Goal: Information Seeking & Learning: Compare options

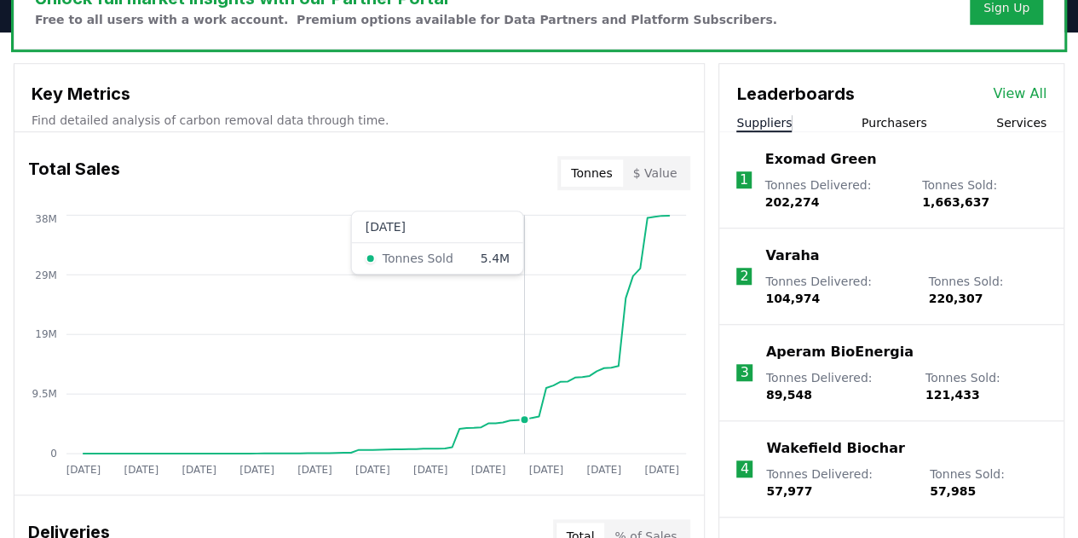
scroll to position [586, 0]
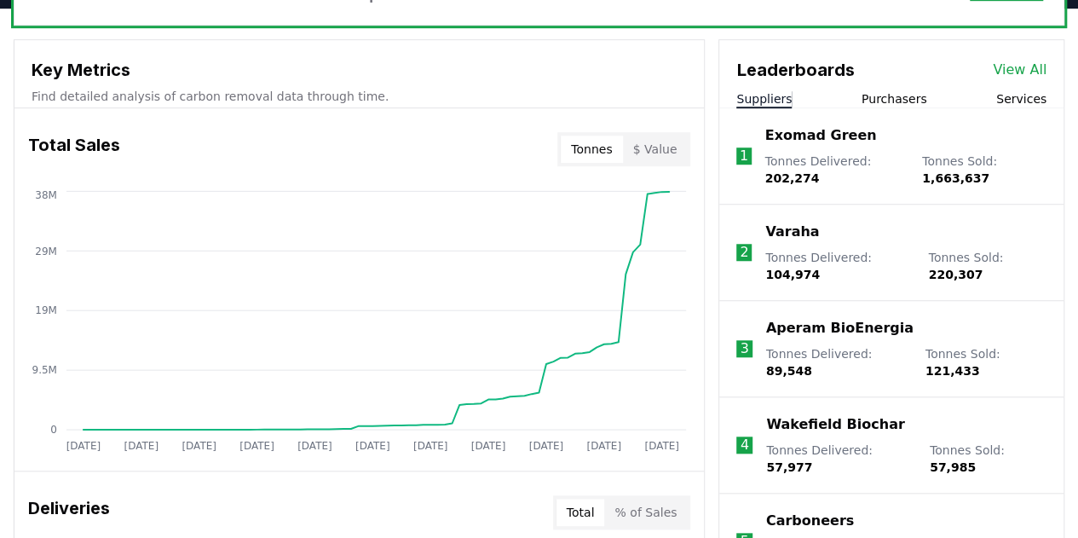
click at [1030, 67] on link "View All" at bounding box center [1020, 70] width 54 height 20
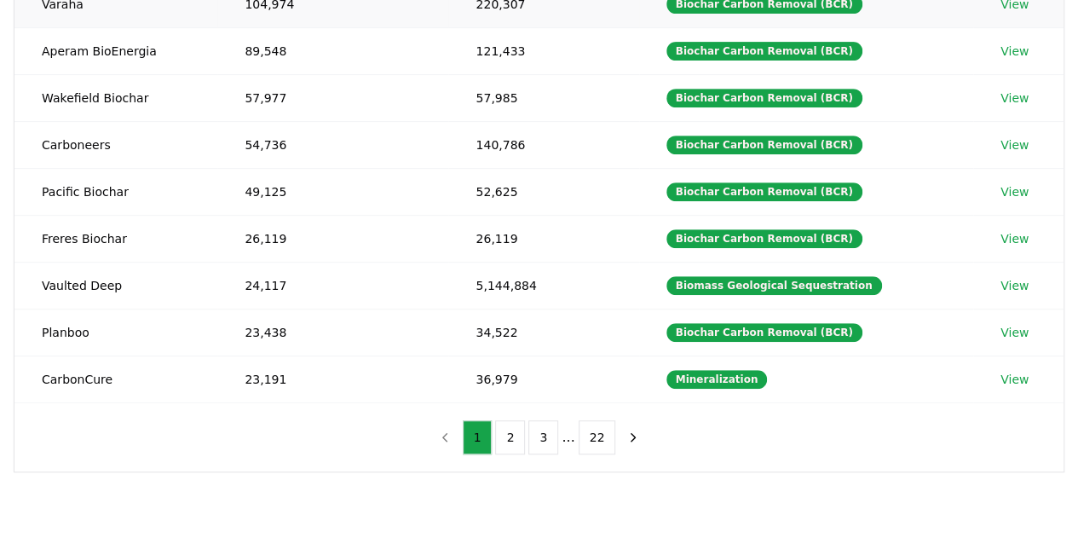
scroll to position [420, 0]
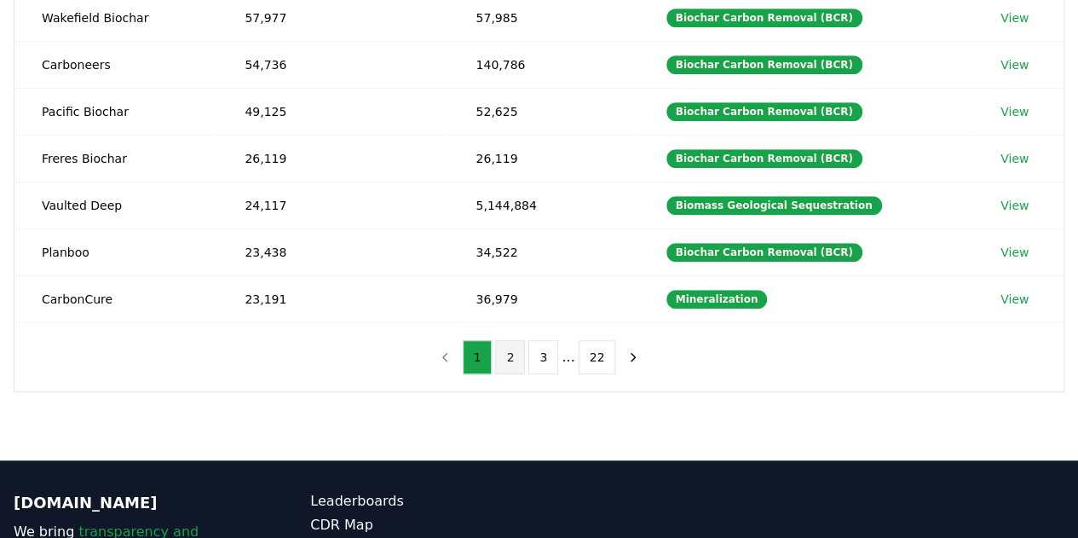
click at [504, 350] on button "2" at bounding box center [510, 357] width 30 height 34
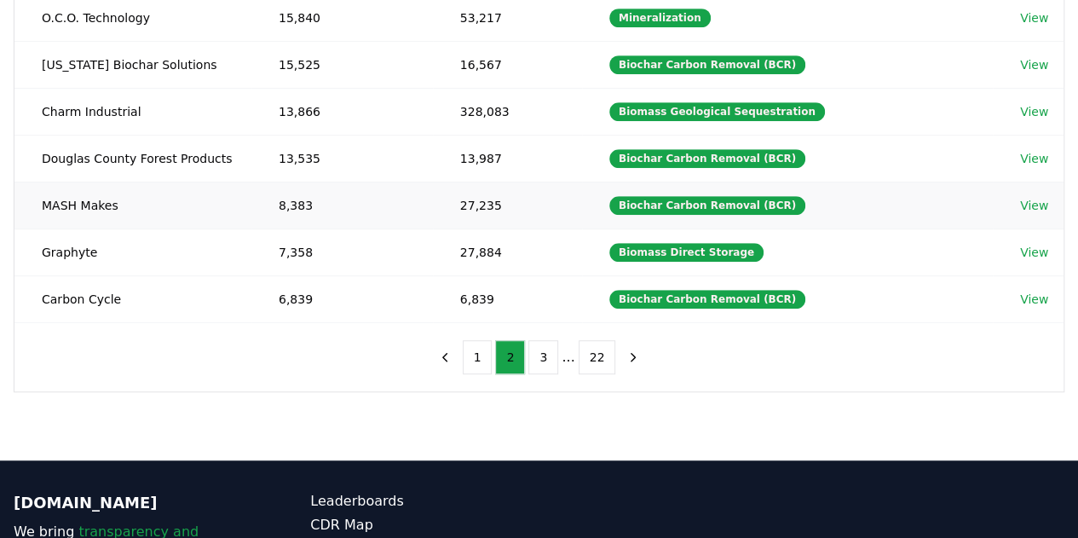
scroll to position [0, 0]
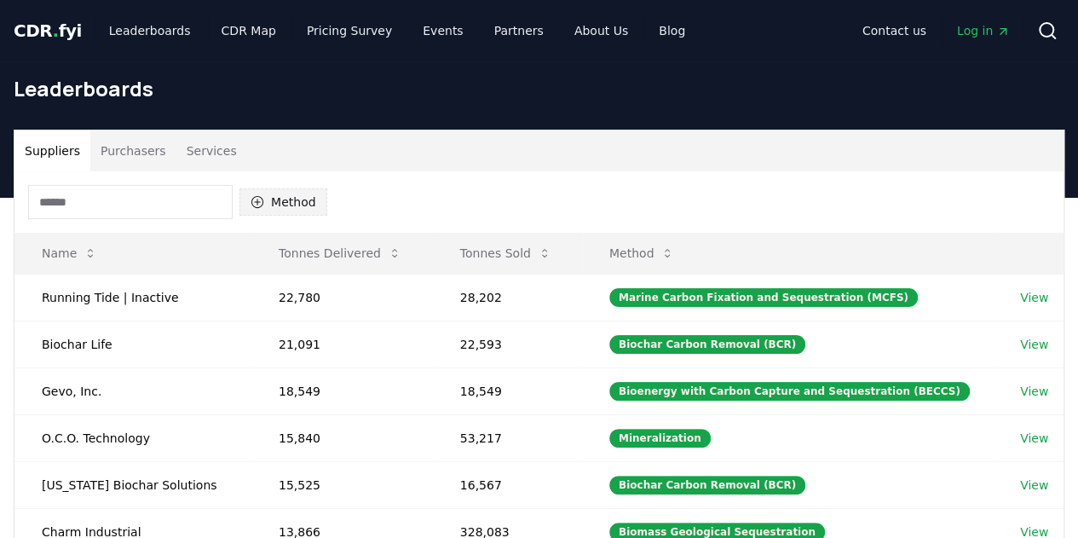
click at [268, 204] on button "Method" at bounding box center [284, 201] width 88 height 27
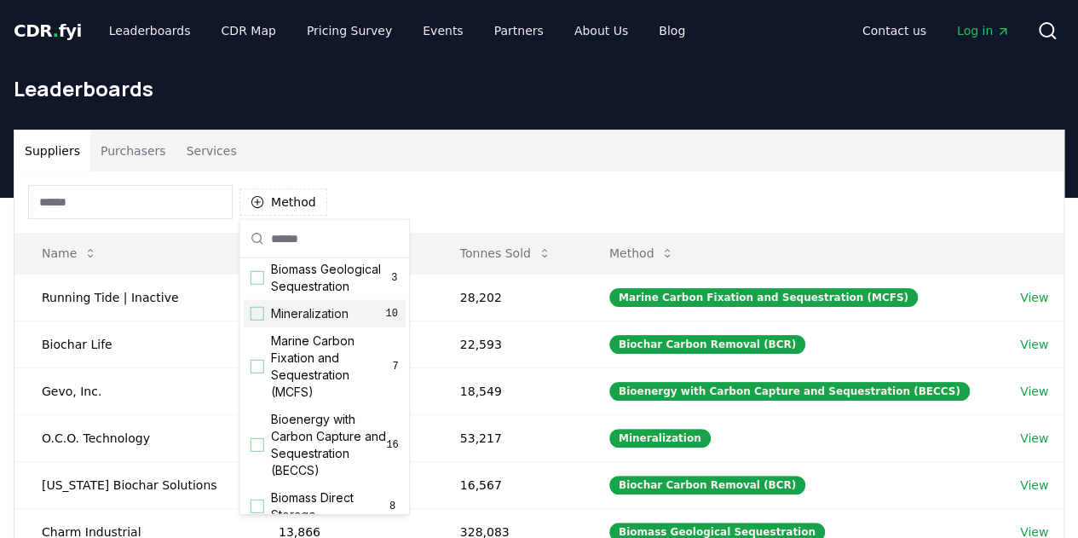
scroll to position [51, 0]
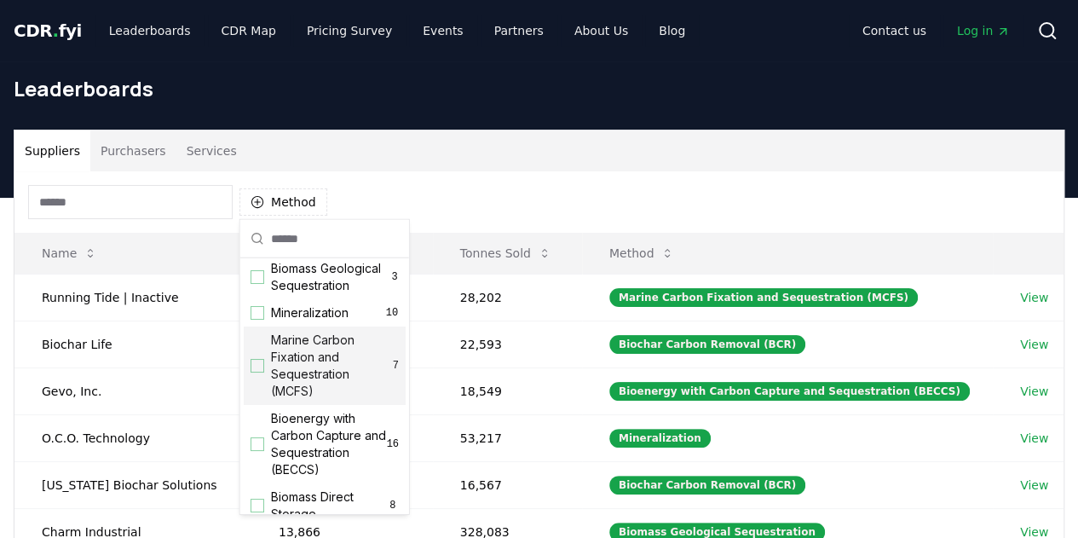
click at [257, 372] on div "Suggestions" at bounding box center [258, 366] width 14 height 14
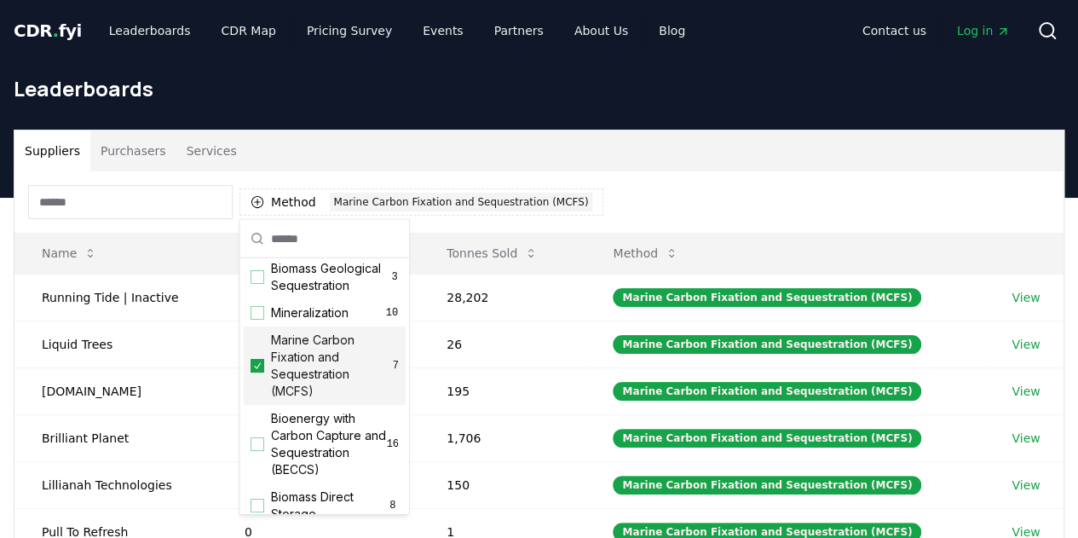
click at [537, 76] on h1 "Leaderboards" at bounding box center [539, 88] width 1051 height 27
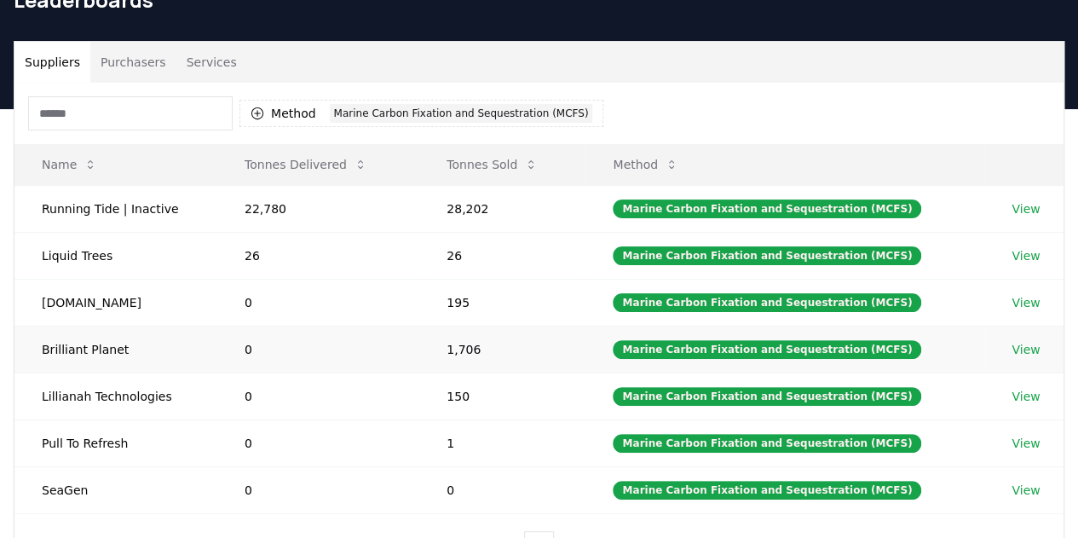
scroll to position [118, 0]
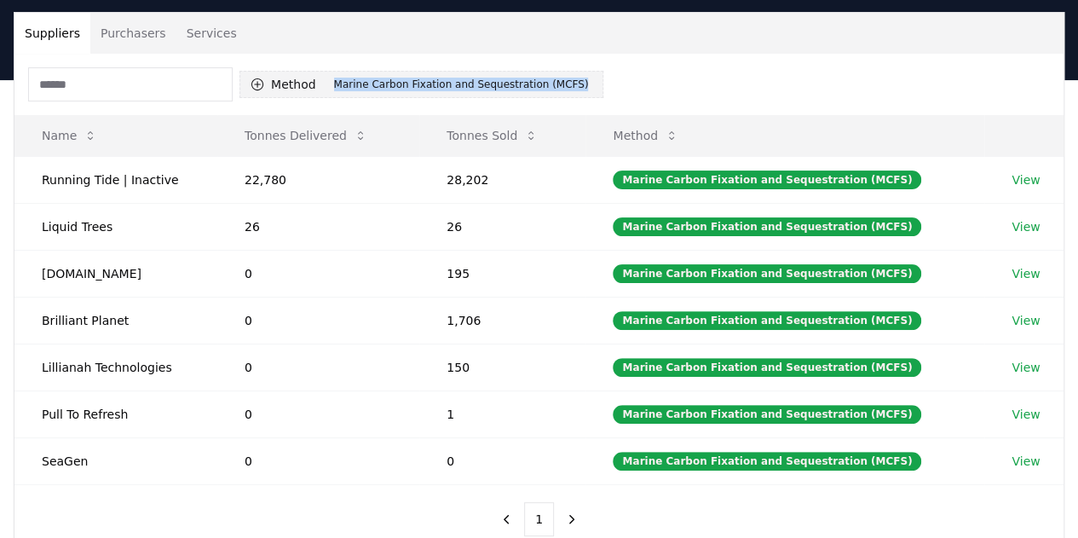
drag, startPoint x: 632, startPoint y: 90, endPoint x: 331, endPoint y: 96, distance: 301.8
click at [331, 96] on div "Method 1 Marine Carbon Fixation and Sequestration (MCFS)" at bounding box center [538, 84] width 1049 height 61
copy div "Marine Carbon Fixation and Sequestration (MCFS)"
click at [254, 86] on icon "button" at bounding box center [258, 85] width 14 height 14
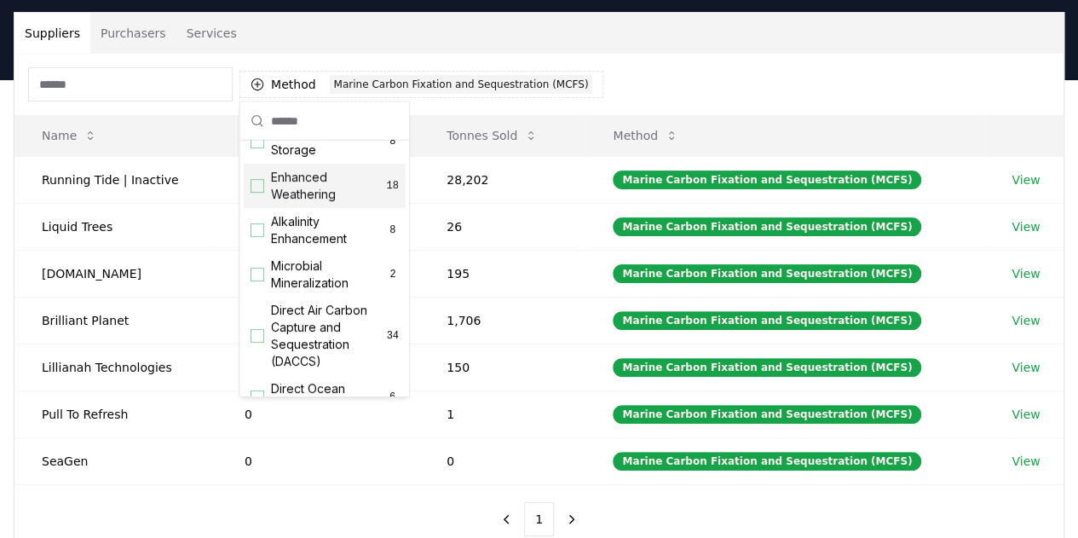
scroll to position [298, 0]
drag, startPoint x: 271, startPoint y: 288, endPoint x: 343, endPoint y: 234, distance: 90.0
click at [343, 234] on div "Biochar Carbon Removal (BCR) 87 Biomass Geological Sequestration 3 Mineralizati…" at bounding box center [325, 236] width 162 height 781
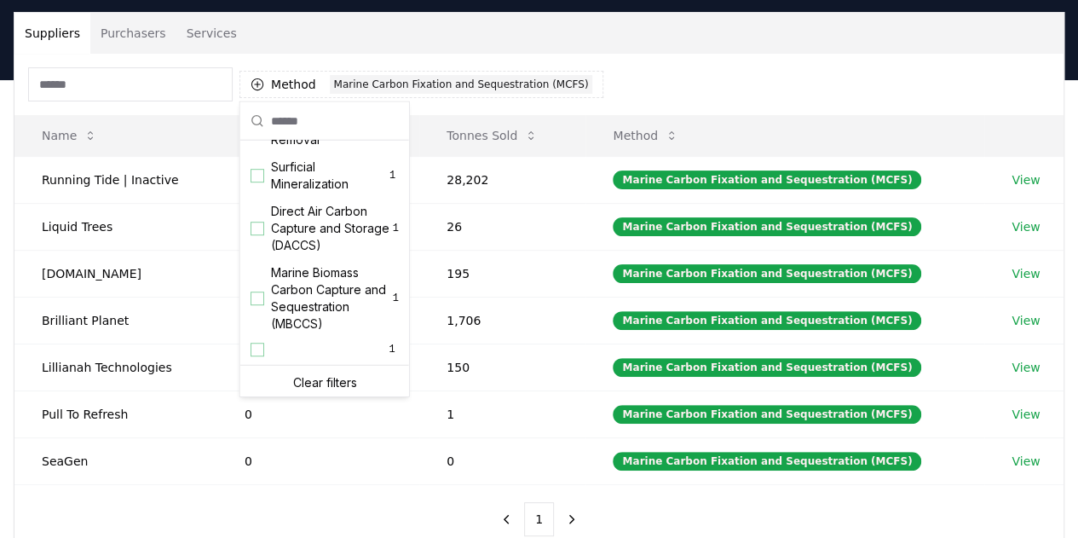
scroll to position [568, 0]
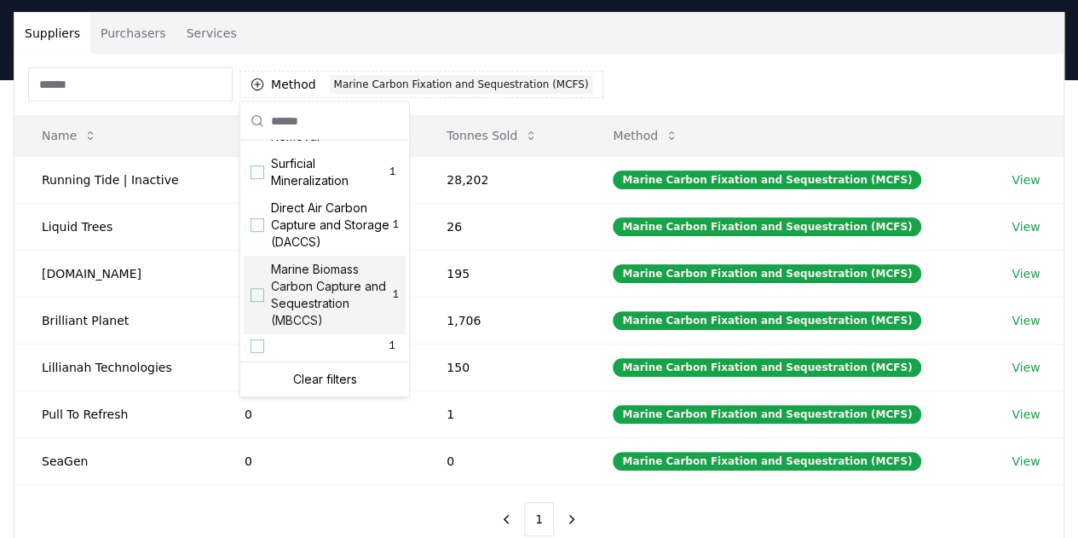
click at [294, 329] on span "Marine Biomass Carbon Capture and Sequestration (MBCCS)" at bounding box center [332, 295] width 122 height 68
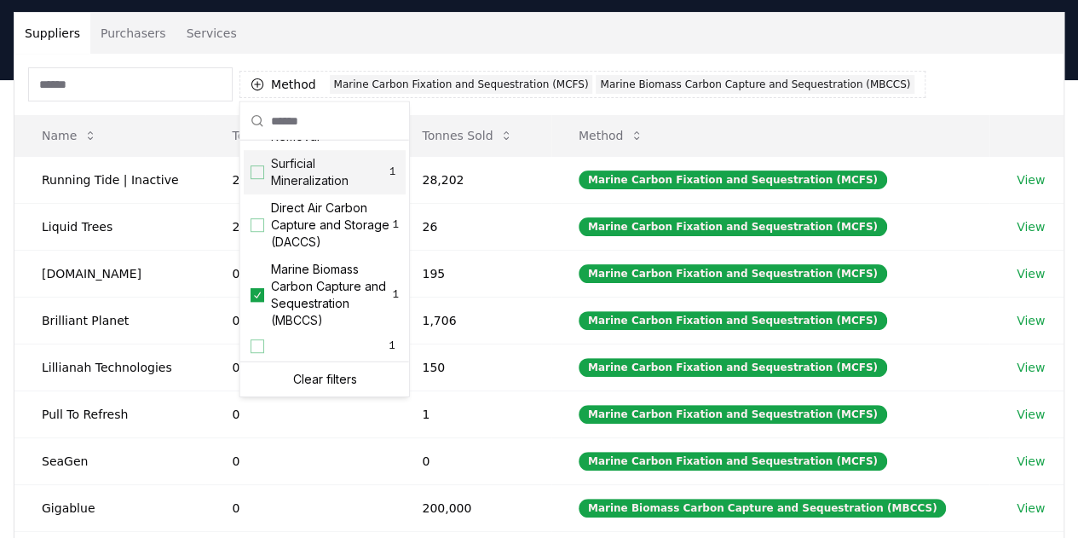
click at [469, 56] on div "Method 2 Marine Carbon Fixation and Sequestration (MCFS) Marine Biomass Carbon …" at bounding box center [538, 84] width 1049 height 61
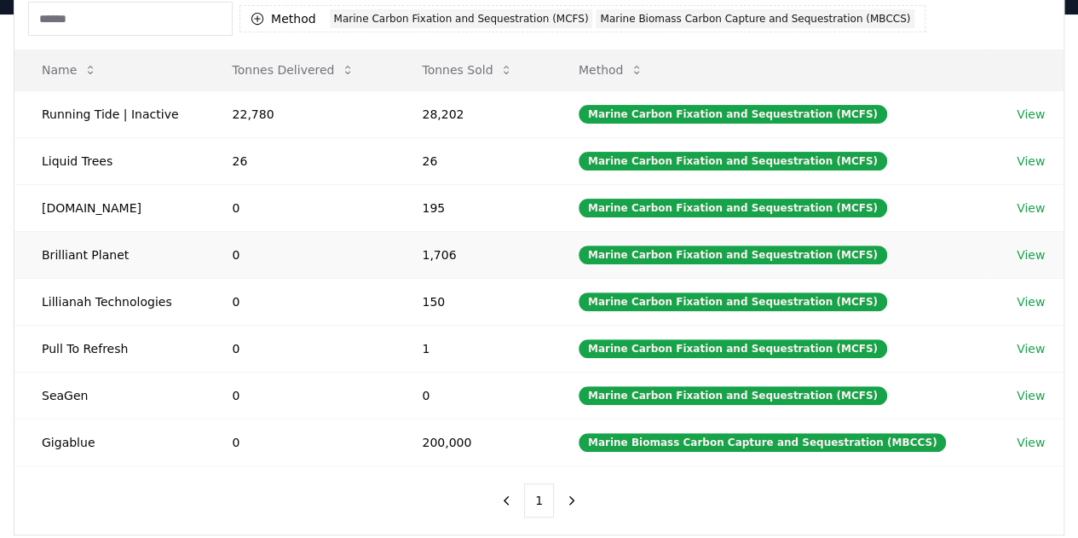
scroll to position [184, 0]
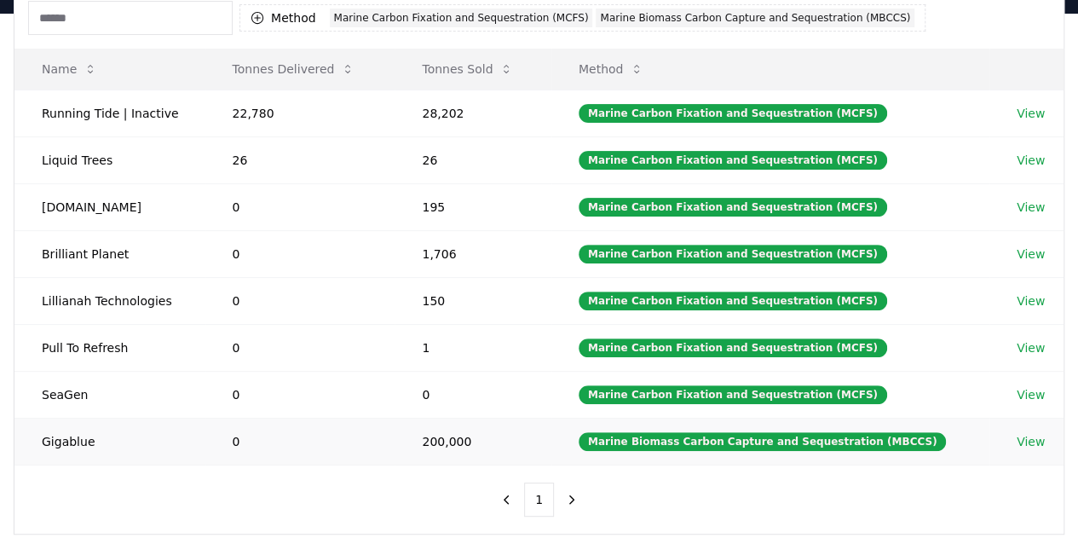
click at [703, 443] on td "Marine Biomass Carbon Capture and Sequestration (MBCCS)" at bounding box center [770, 441] width 438 height 47
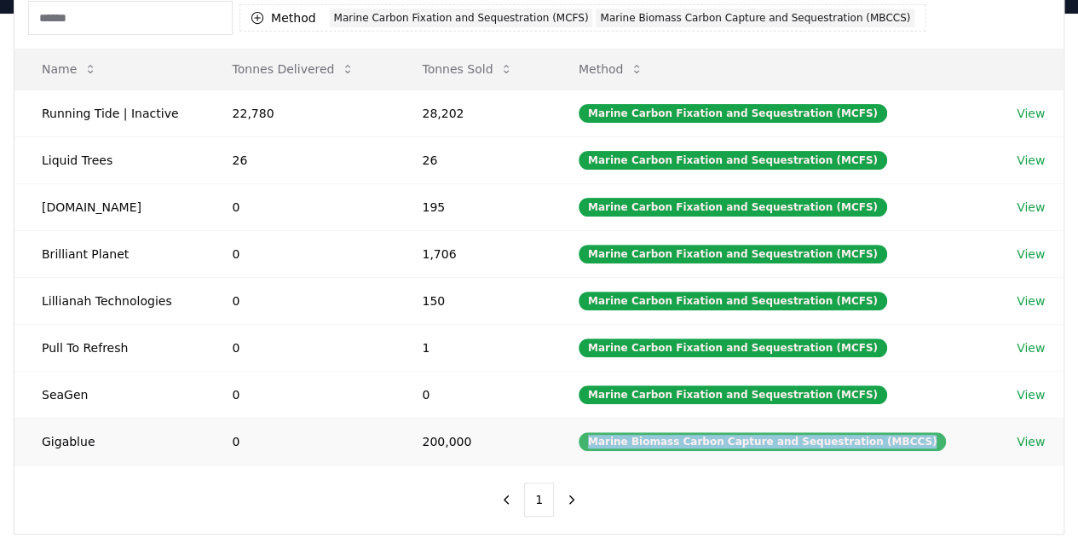
drag, startPoint x: 604, startPoint y: 436, endPoint x: 909, endPoint y: 431, distance: 304.3
click at [909, 432] on div "Marine Biomass Carbon Capture and Sequestration (MBCCS)" at bounding box center [763, 441] width 368 height 19
copy div "Marine Biomass Carbon Capture and Sequestration (MBCCS)"
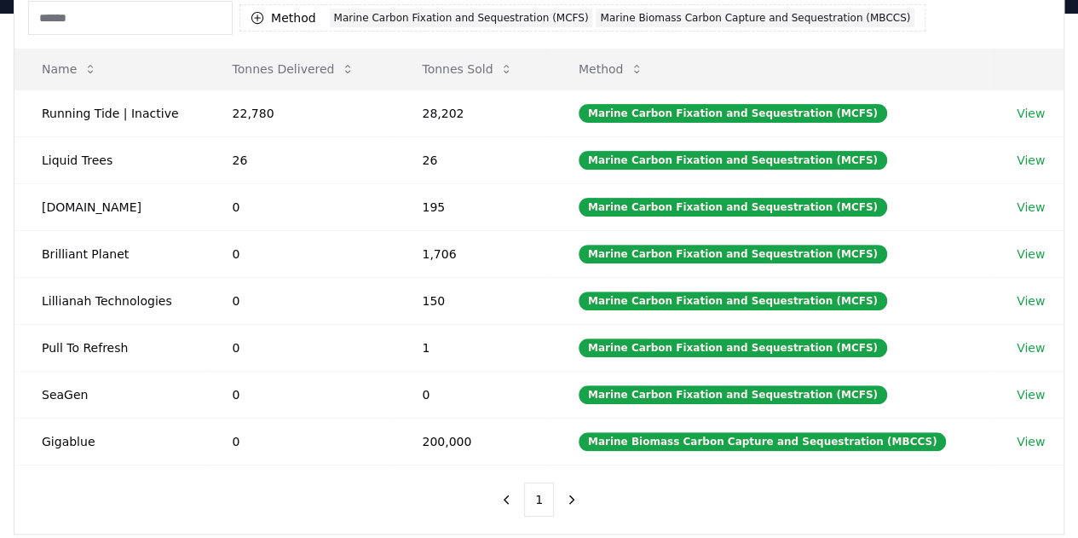
click at [680, 494] on div "Method 2 Marine Carbon Fixation and Sequestration (MCFS) Marine Biomass Carbon …" at bounding box center [538, 260] width 1049 height 546
click at [82, 345] on td "Pull To Refresh" at bounding box center [109, 347] width 191 height 47
click at [97, 314] on td "Lillianah Technologies" at bounding box center [109, 300] width 191 height 47
click at [108, 303] on td "Lillianah Technologies" at bounding box center [109, 300] width 191 height 47
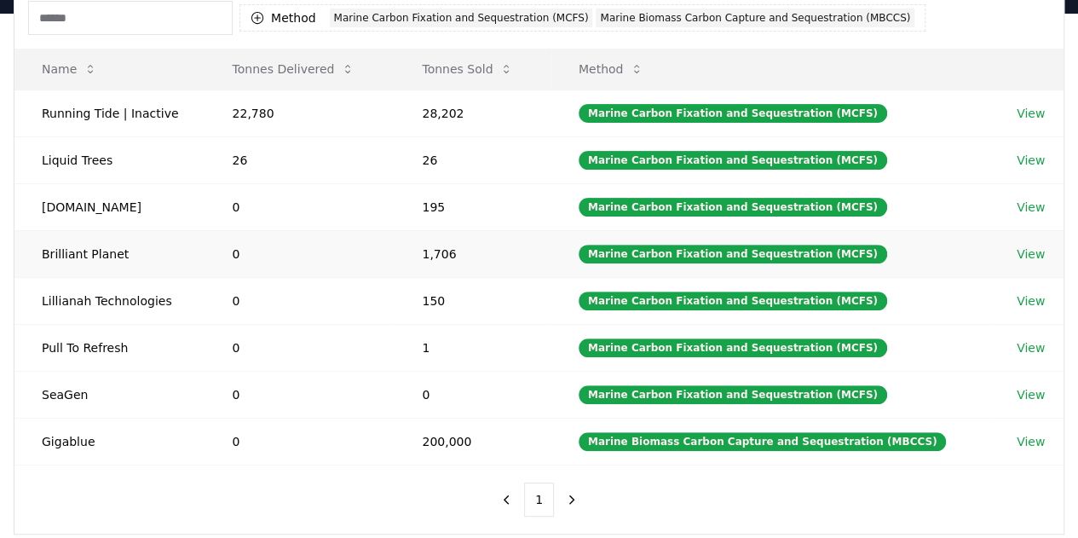
click at [69, 243] on td "Brilliant Planet" at bounding box center [109, 253] width 191 height 47
copy td "Brilliant Planet"
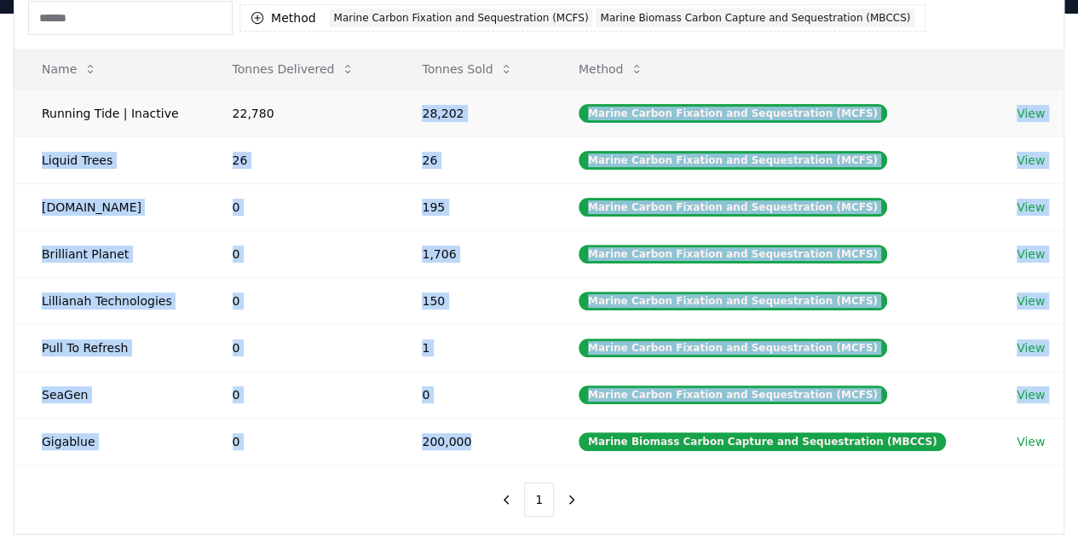
drag, startPoint x: 486, startPoint y: 433, endPoint x: 413, endPoint y: 105, distance: 336.2
click at [413, 105] on tbody "Running Tide | Inactive 22,780 28,202 Marine Carbon Fixation and Sequestration …" at bounding box center [538, 276] width 1049 height 375
click at [407, 438] on td "200,000" at bounding box center [473, 441] width 156 height 47
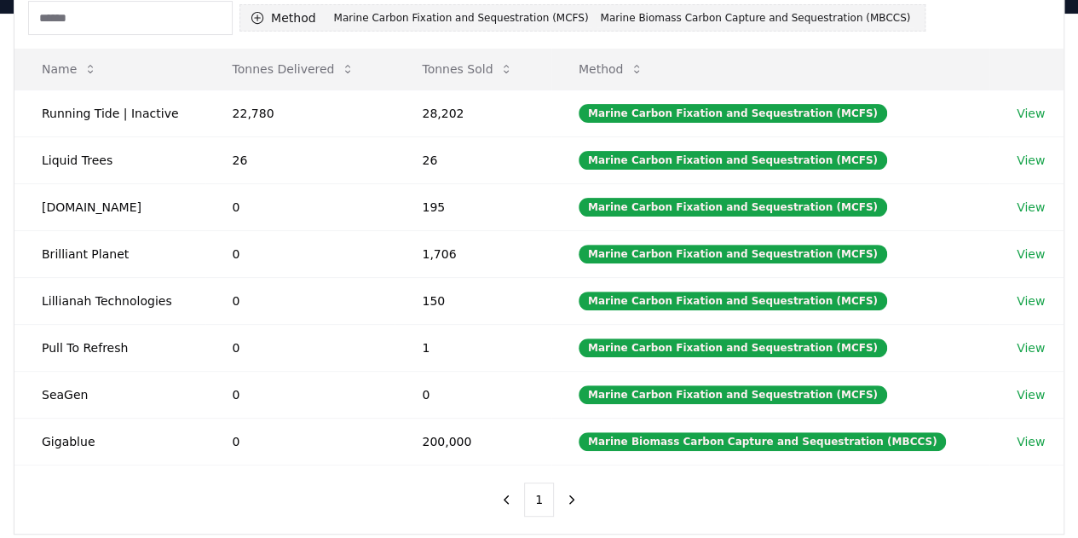
click at [275, 9] on button "Method 2 Marine Carbon Fixation and Sequestration (MCFS) Marine Biomass Carbon …" at bounding box center [583, 17] width 686 height 27
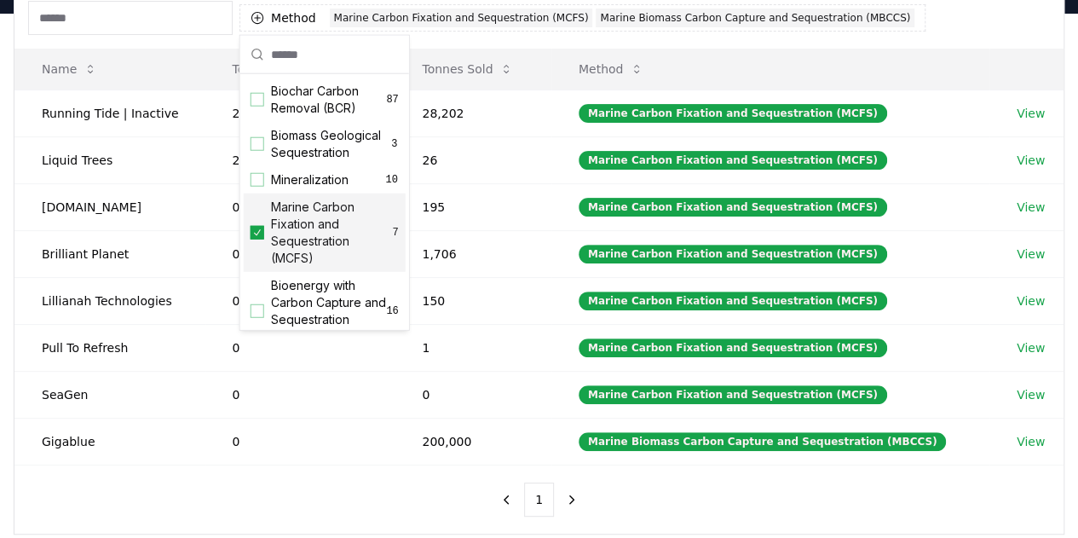
click at [259, 240] on icon "Suggestions" at bounding box center [257, 233] width 12 height 14
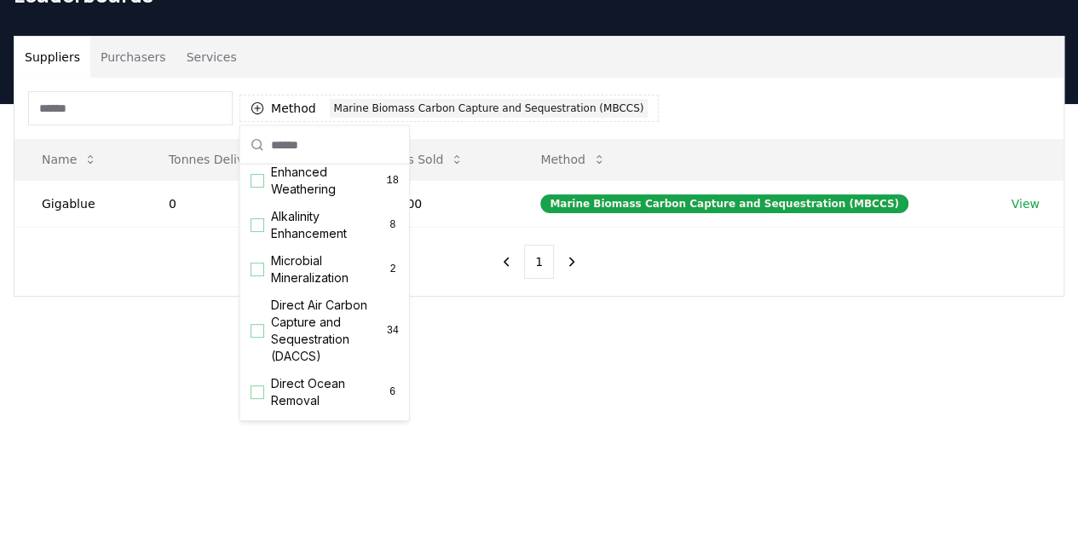
scroll to position [327, 0]
click at [278, 241] on span "Alkalinity Enhancement" at bounding box center [329, 224] width 116 height 34
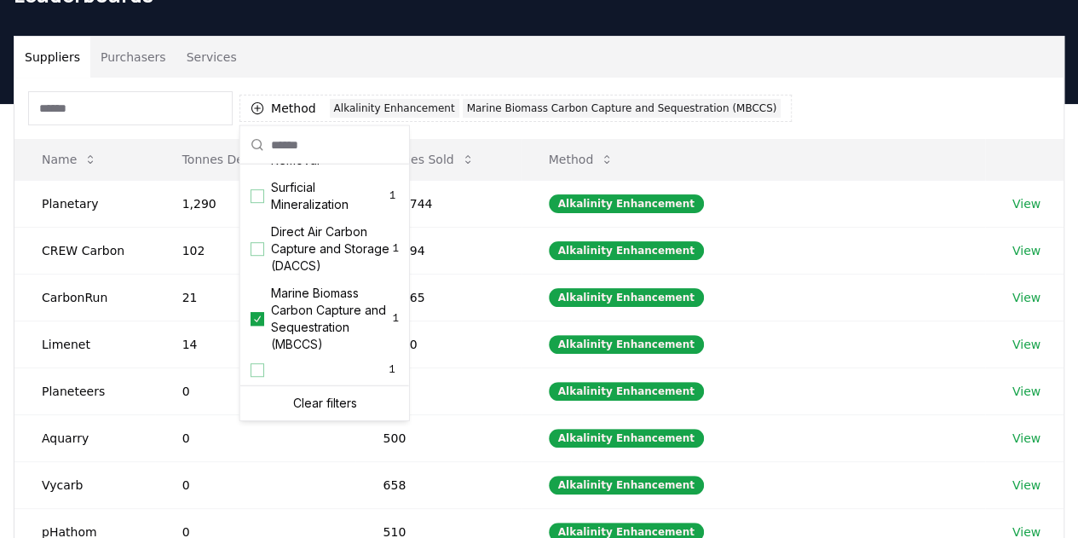
scroll to position [584, 0]
click at [266, 326] on div "Marine Biomass Carbon Capture and Sequestration (MBCCS) 1" at bounding box center [325, 319] width 162 height 78
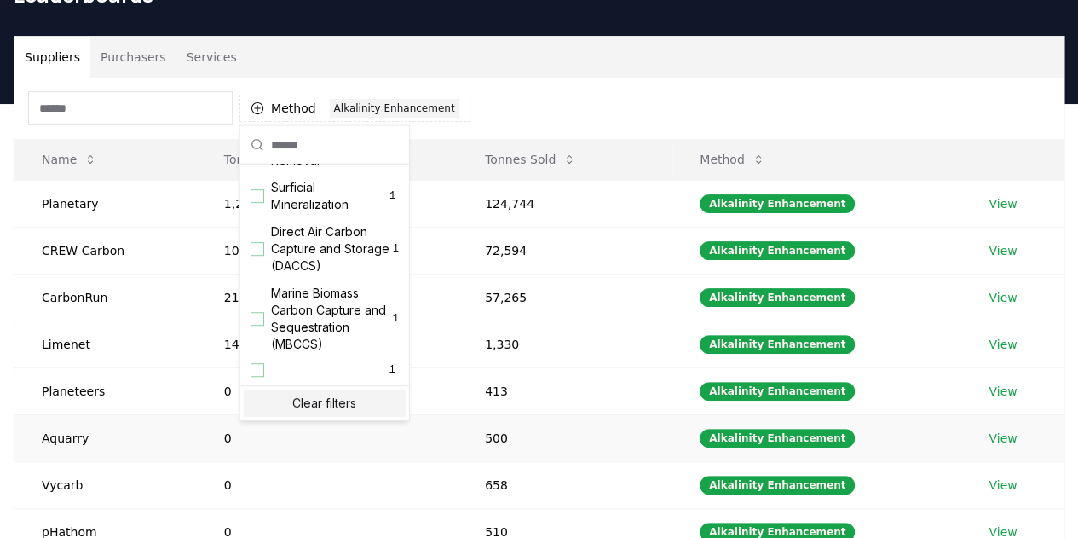
click at [594, 414] on td "500" at bounding box center [565, 437] width 215 height 47
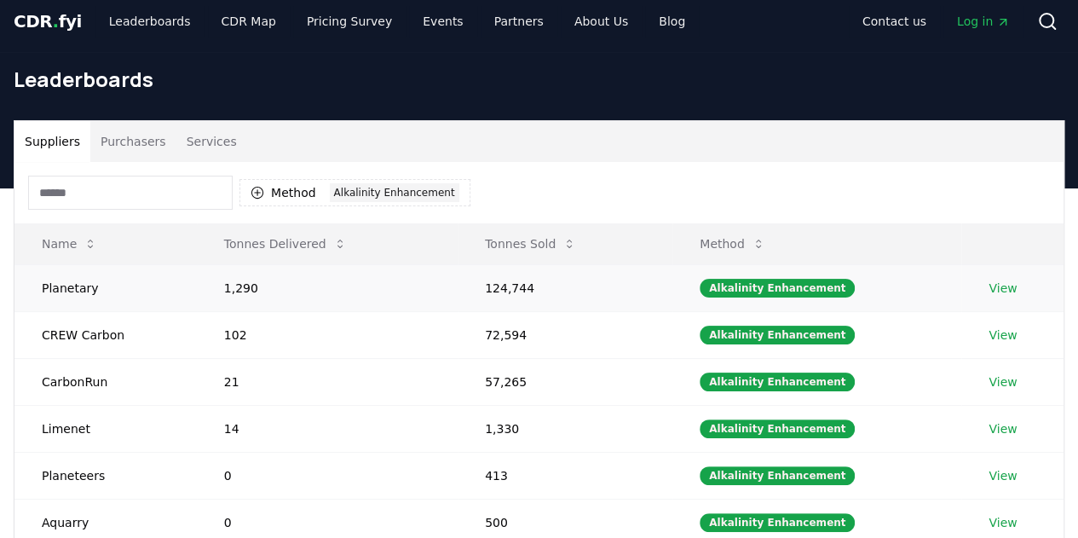
scroll to position [7, 0]
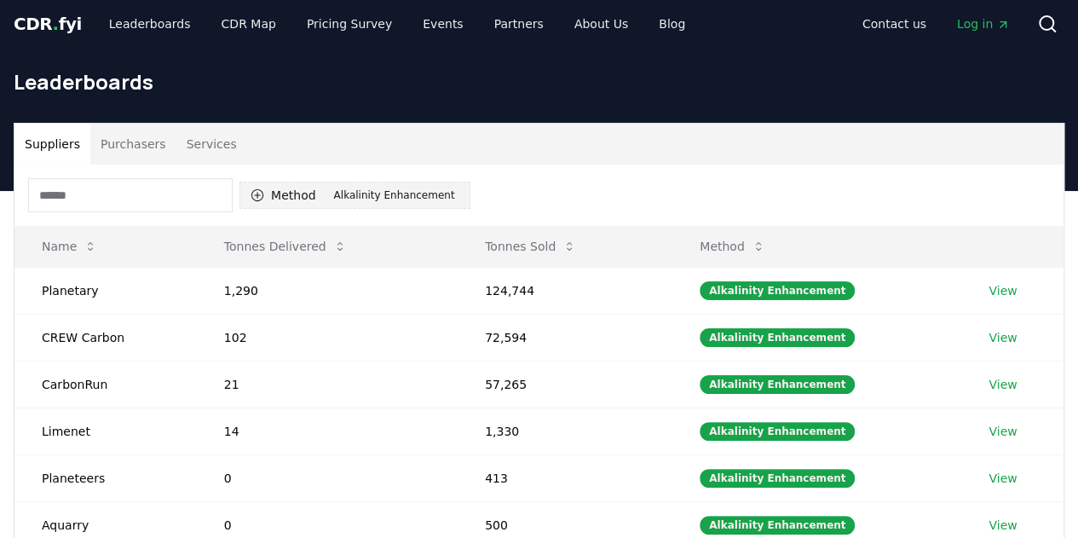
click at [263, 199] on icon "button" at bounding box center [258, 195] width 14 height 14
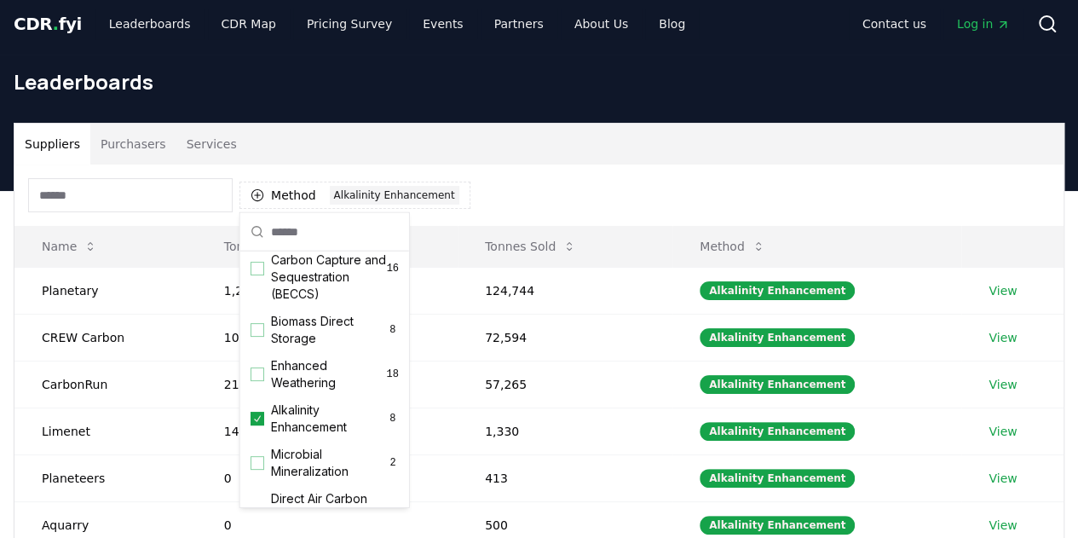
scroll to position [222, 0]
click at [256, 424] on icon "Suggestions" at bounding box center [257, 417] width 12 height 14
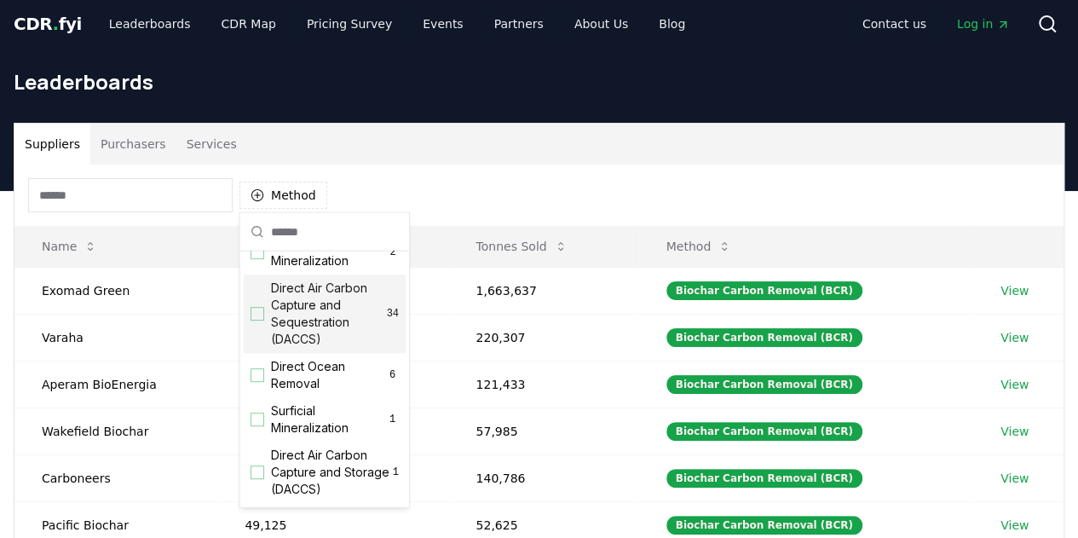
scroll to position [439, 0]
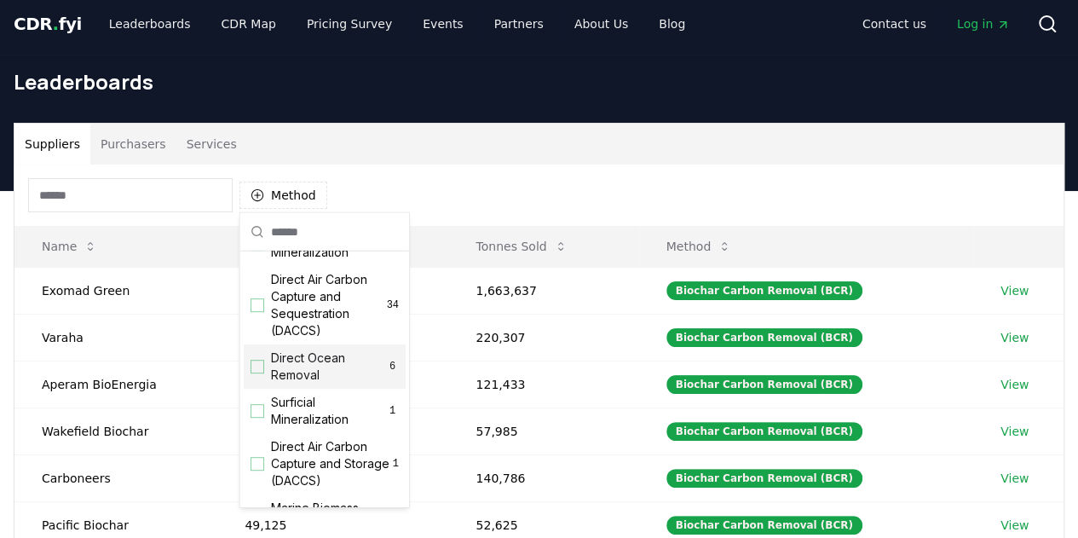
click at [267, 384] on div "Direct Ocean Removal 6" at bounding box center [325, 366] width 162 height 44
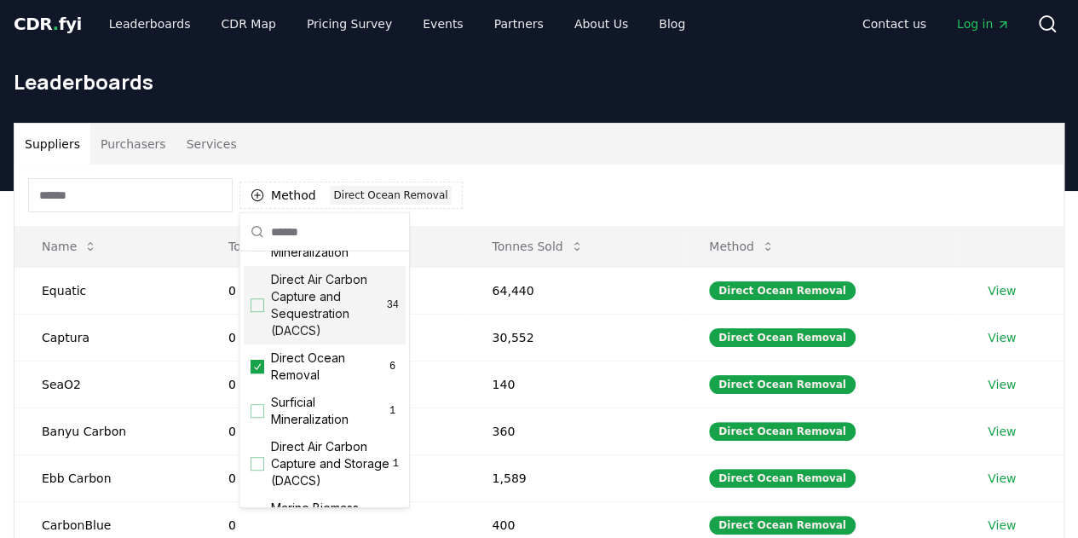
click at [607, 162] on div "Suppliers Purchasers Services" at bounding box center [538, 144] width 1049 height 41
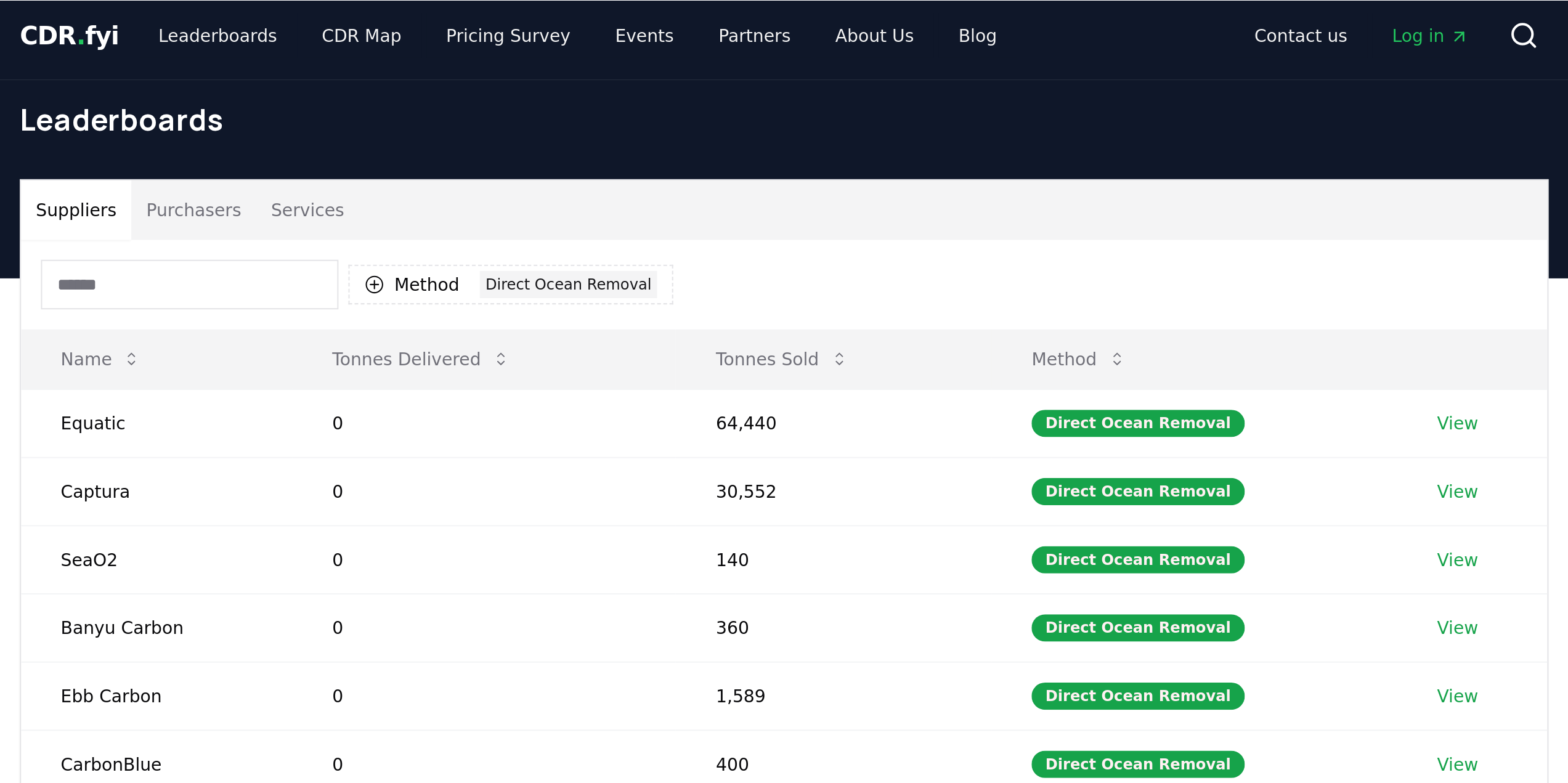
scroll to position [72, 0]
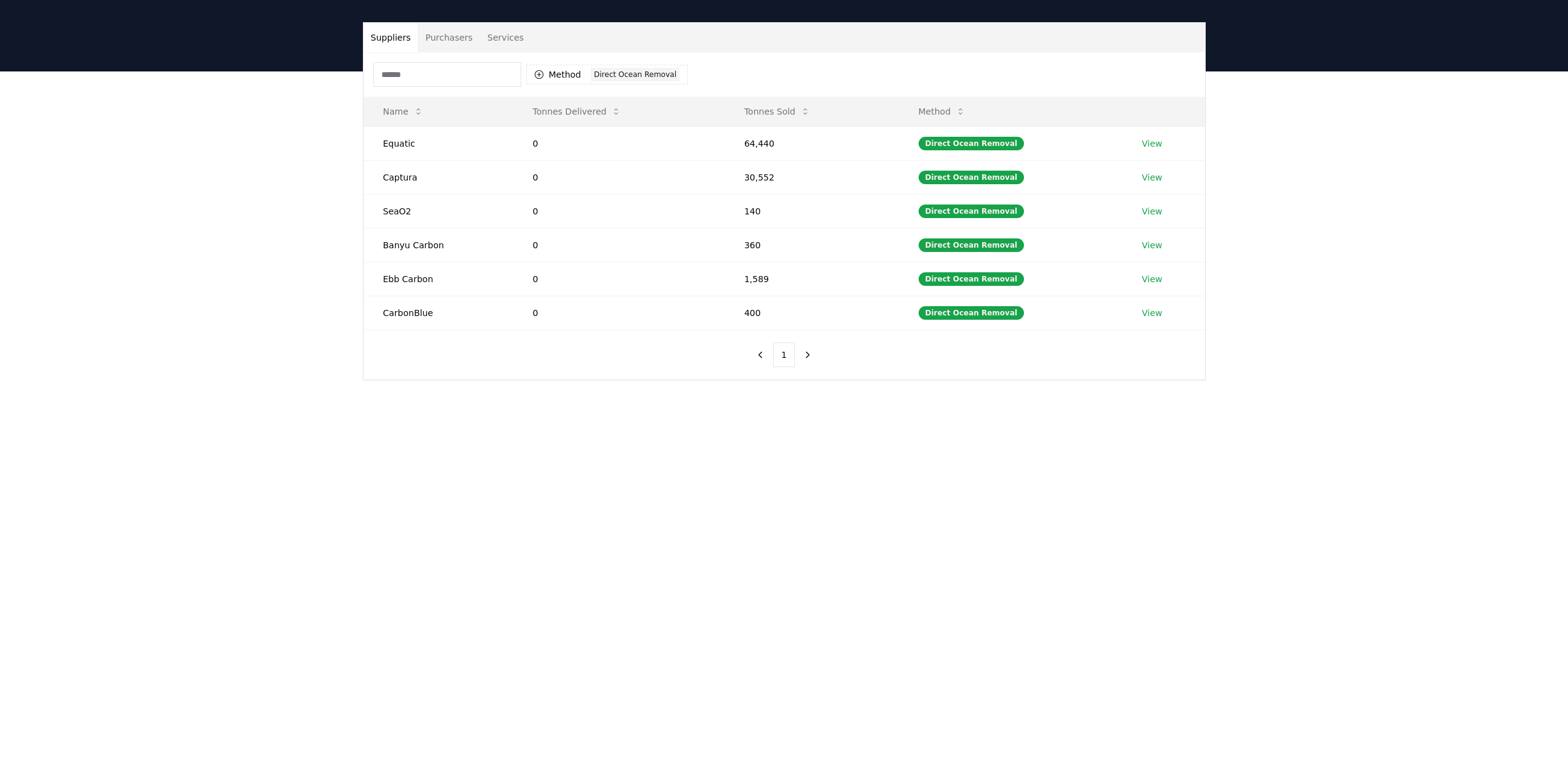
click at [452, 35] on button "Purchasers" at bounding box center [449, 38] width 62 height 30
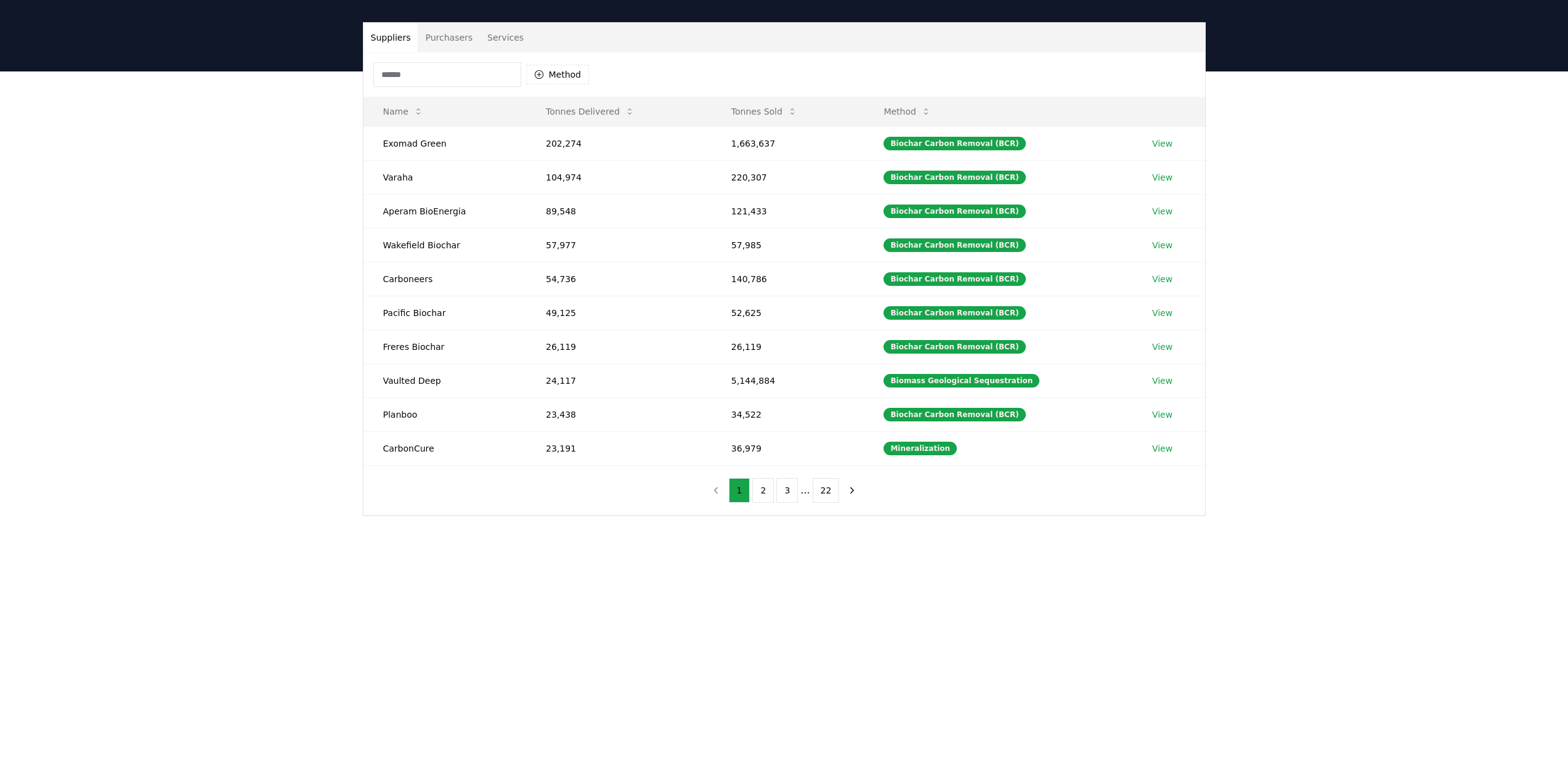
click at [386, 38] on button "Suppliers" at bounding box center [391, 38] width 55 height 30
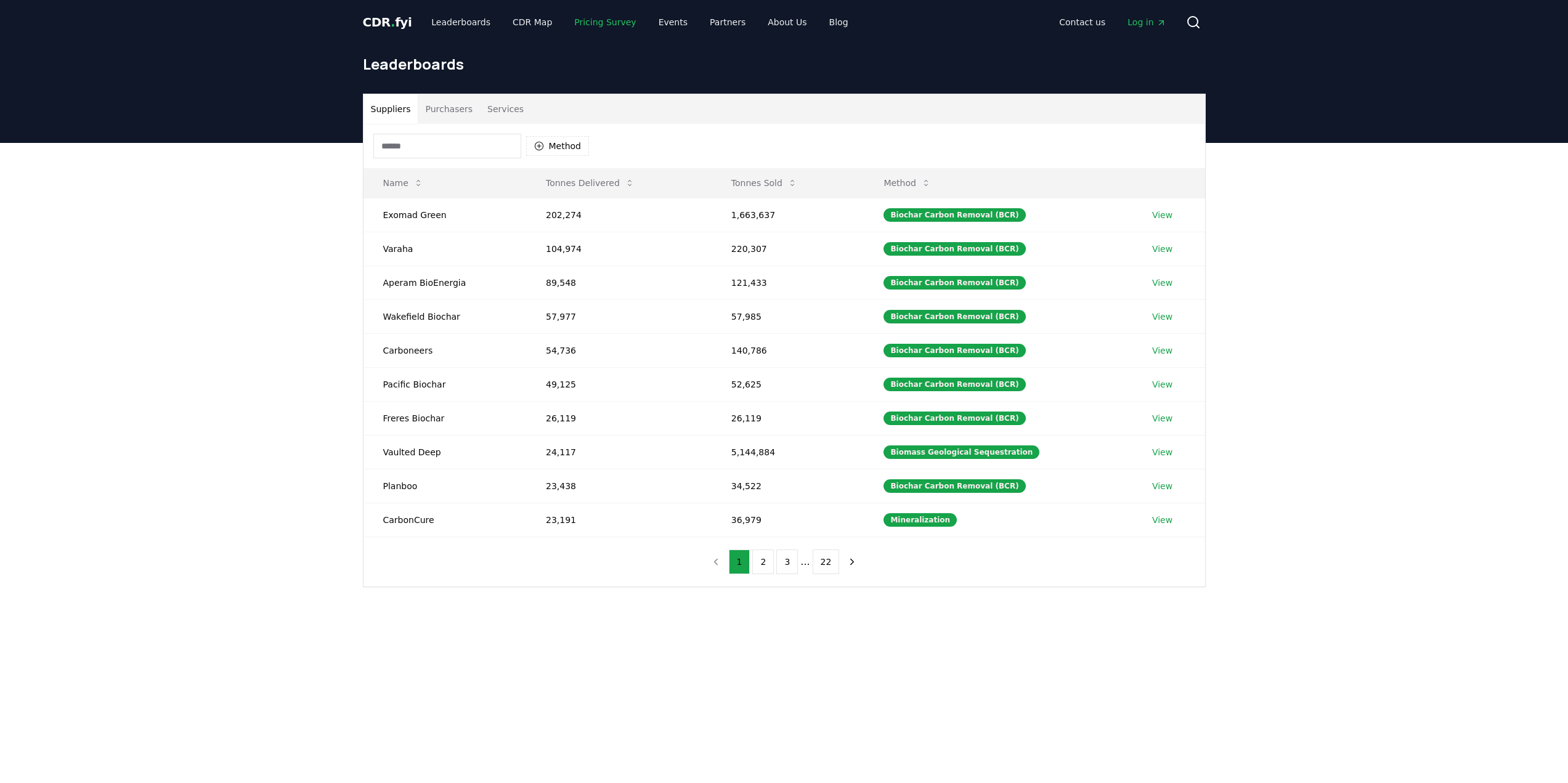
click at [585, 25] on link "Pricing Survey" at bounding box center [605, 22] width 82 height 22
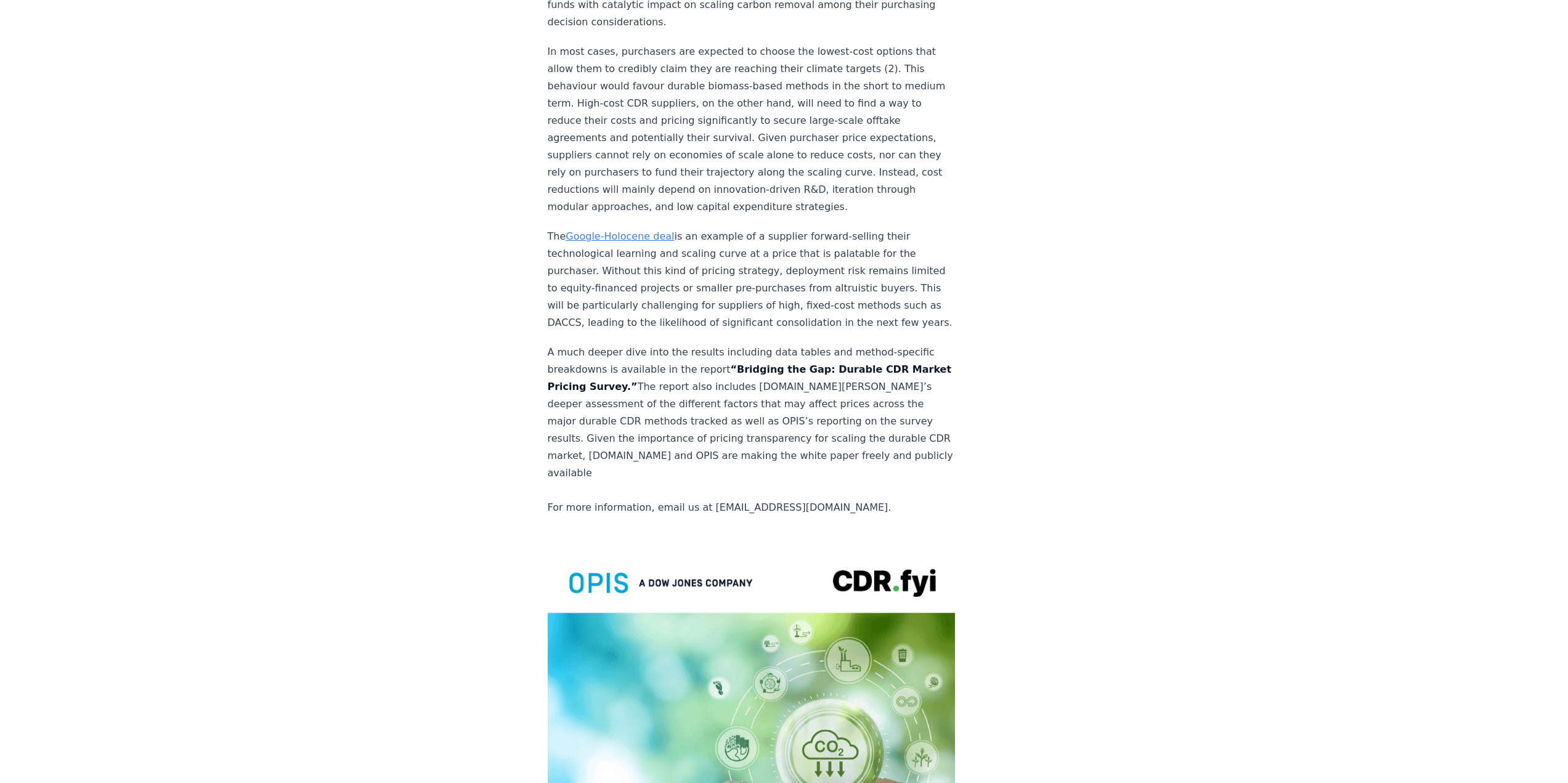
scroll to position [2330, 0]
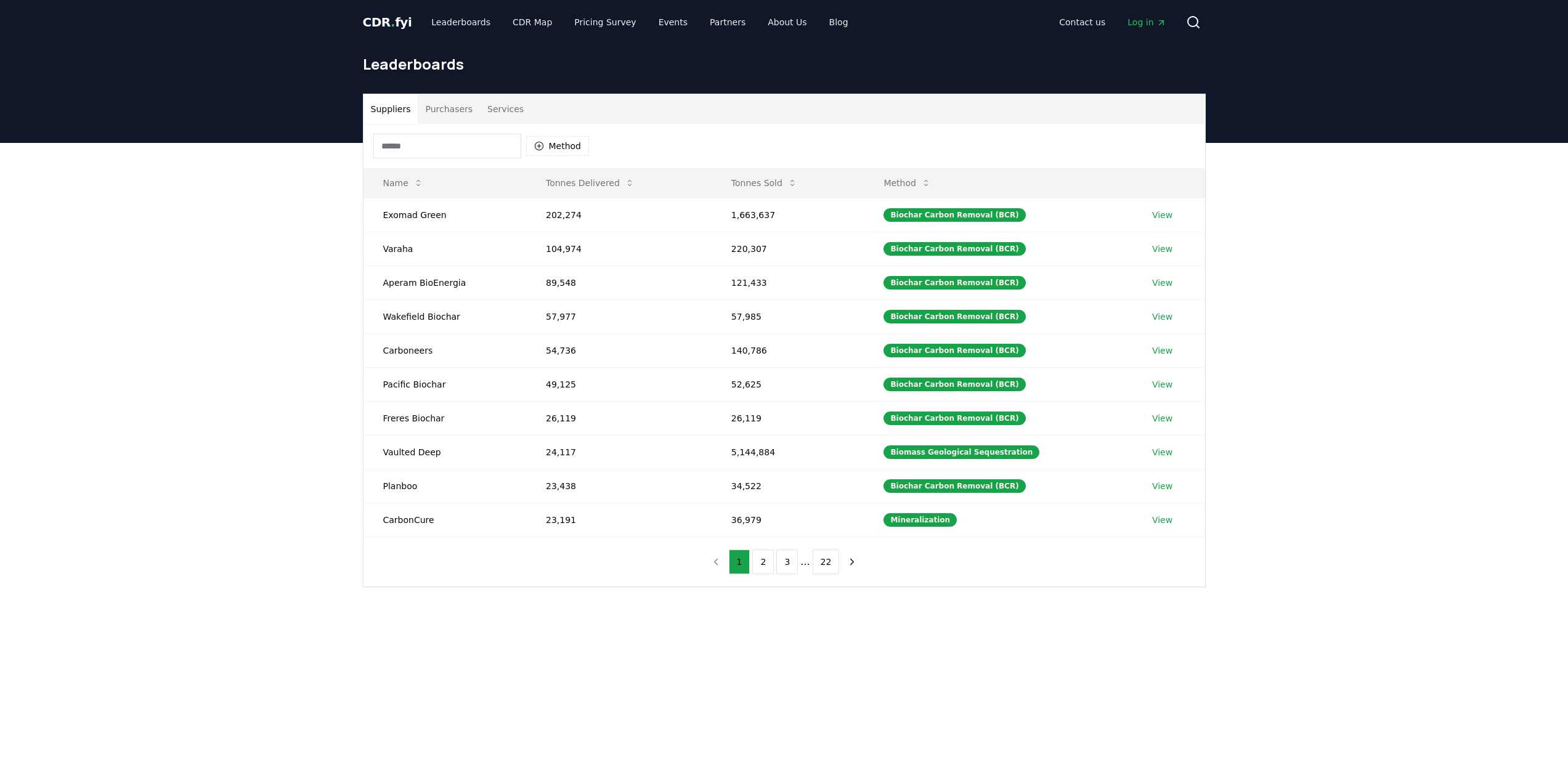
click at [628, 155] on div "Method" at bounding box center [784, 145] width 841 height 44
click at [568, 153] on button "Method" at bounding box center [558, 145] width 64 height 20
click at [544, 206] on div "Suggestions" at bounding box center [539, 205] width 10 height 10
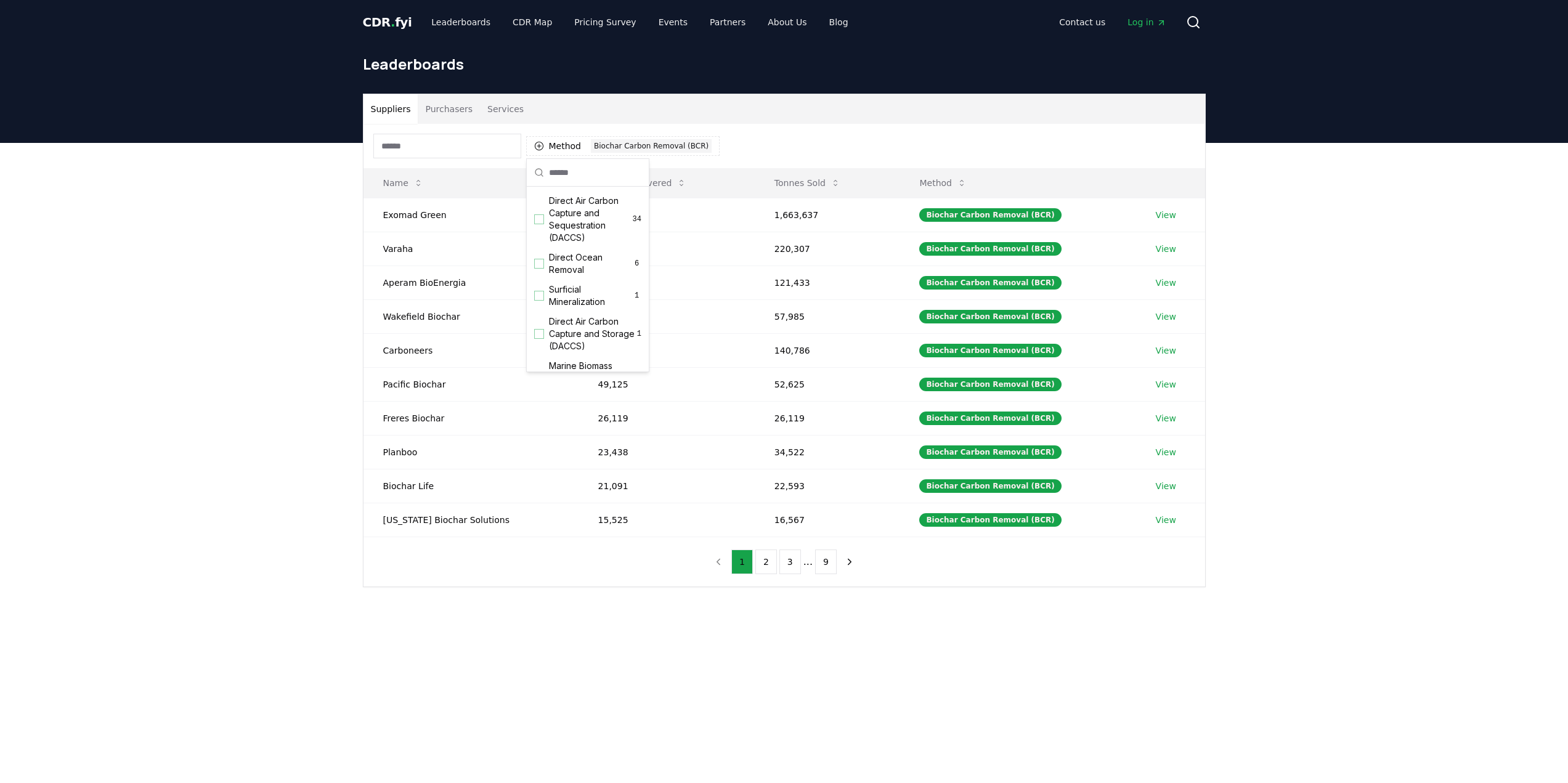
scroll to position [327, 0]
click at [701, 143] on button "Method 1 Biochar Carbon Removal (BCR)" at bounding box center [623, 145] width 194 height 20
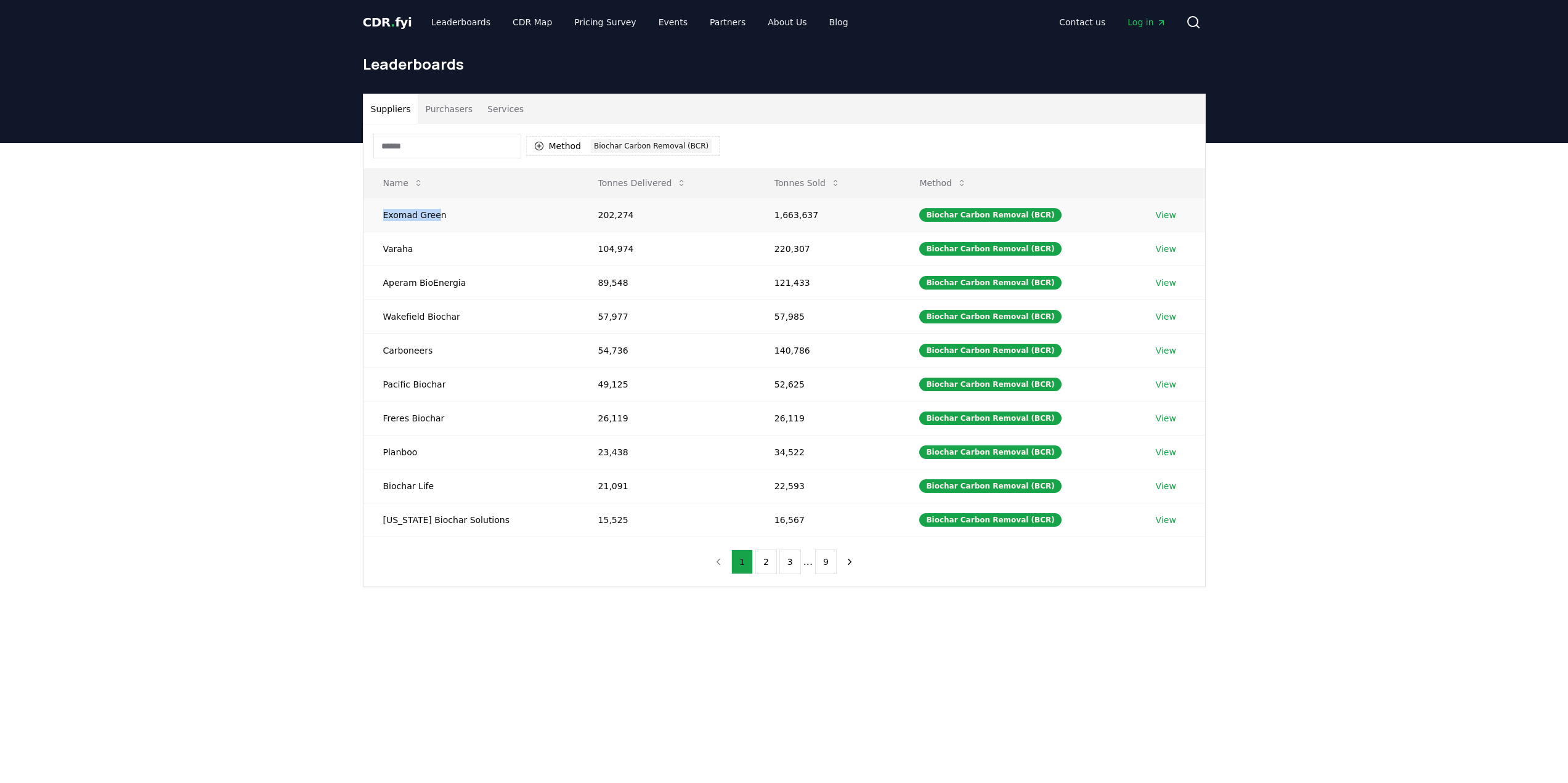
drag, startPoint x: 437, startPoint y: 213, endPoint x: 377, endPoint y: 222, distance: 60.7
click at [377, 222] on td "Exomad Green" at bounding box center [471, 215] width 215 height 34
click at [402, 218] on td "Exomad Green" at bounding box center [471, 215] width 215 height 34
